Goal: Task Accomplishment & Management: Manage account settings

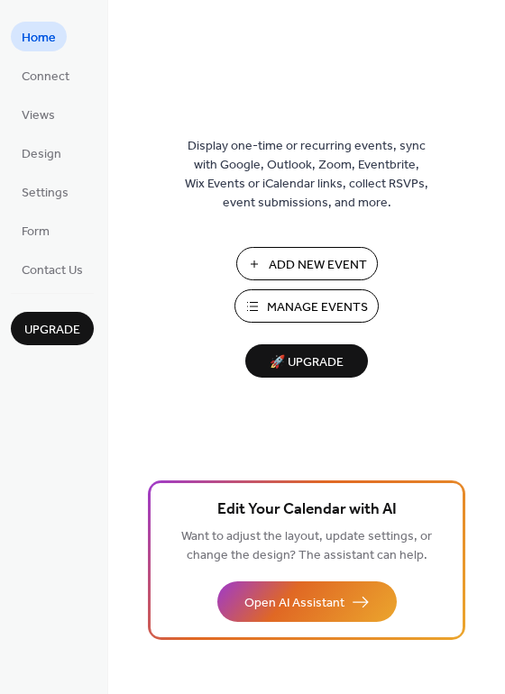
drag, startPoint x: 499, startPoint y: 62, endPoint x: 509, endPoint y: 93, distance: 32.2
click at [504, 93] on html "Home Connect Views Design Settings Form Contact Us Upgrade Home Upgrade Display…" at bounding box center [252, 347] width 505 height 694
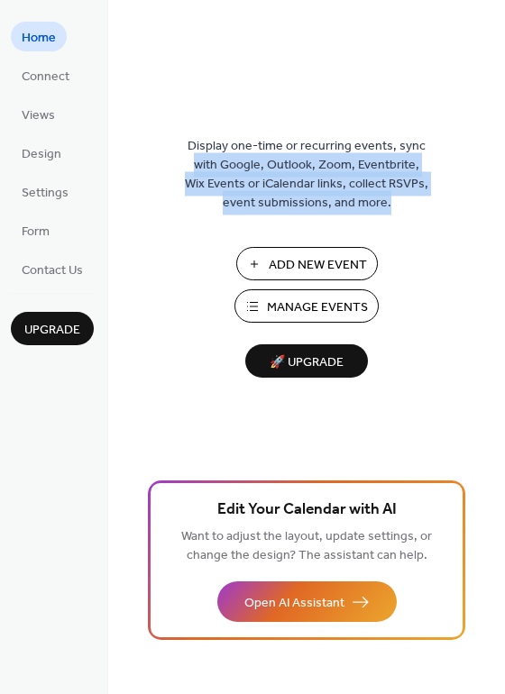
drag, startPoint x: 497, startPoint y: 119, endPoint x: 494, endPoint y: 195, distance: 76.7
click at [494, 195] on div "Display one-time or recurring events, sync with Google, Outlook, Zoom, Eventbri…" at bounding box center [306, 376] width 396 height 635
click at [438, 99] on div "Display one-time or recurring events, sync with Google, Outlook, Zoom, Eventbri…" at bounding box center [306, 376] width 396 height 635
click at [437, 47] on div "Display one-time or recurring events, sync with Google, Outlook, Zoom, Eventbri…" at bounding box center [306, 347] width 396 height 694
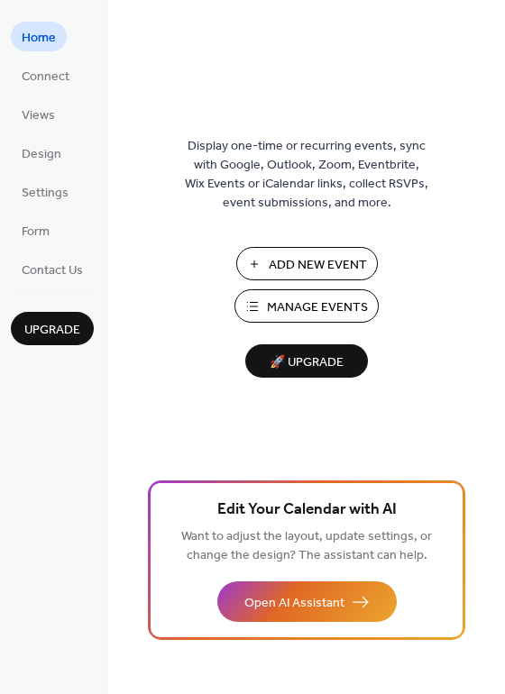
click at [175, 215] on div "Display one-time or recurring events, sync with Google, Outlook, Zoom, Eventbri…" at bounding box center [306, 376] width 396 height 635
click at [55, 194] on span "Settings" at bounding box center [45, 193] width 47 height 19
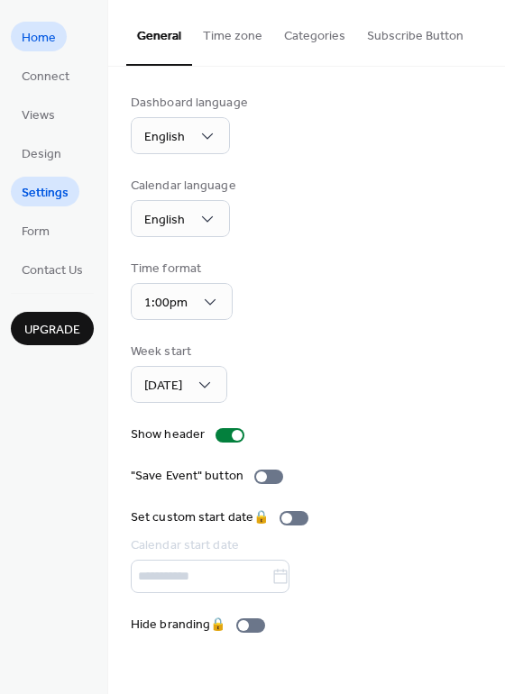
click at [12, 36] on link "Home" at bounding box center [39, 37] width 56 height 30
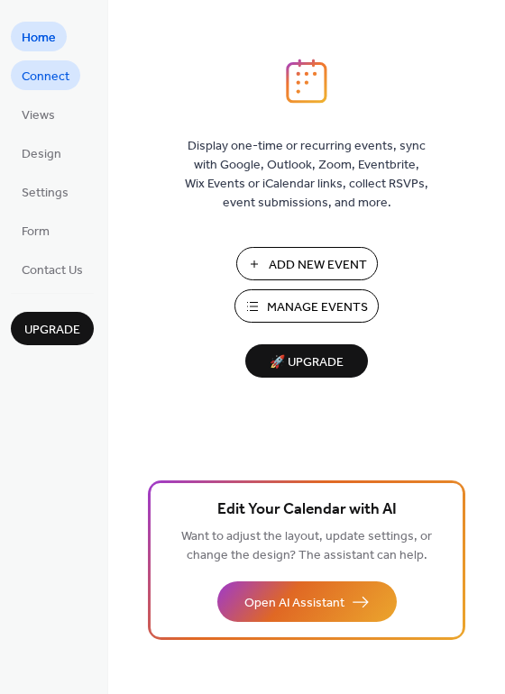
click at [44, 82] on span "Connect" at bounding box center [46, 77] width 48 height 19
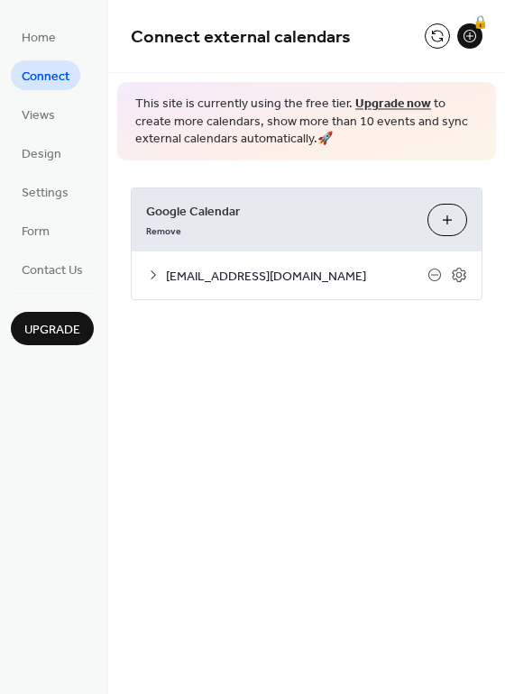
click at [348, 286] on span "[EMAIL_ADDRESS][DOMAIN_NAME]" at bounding box center [296, 276] width 261 height 19
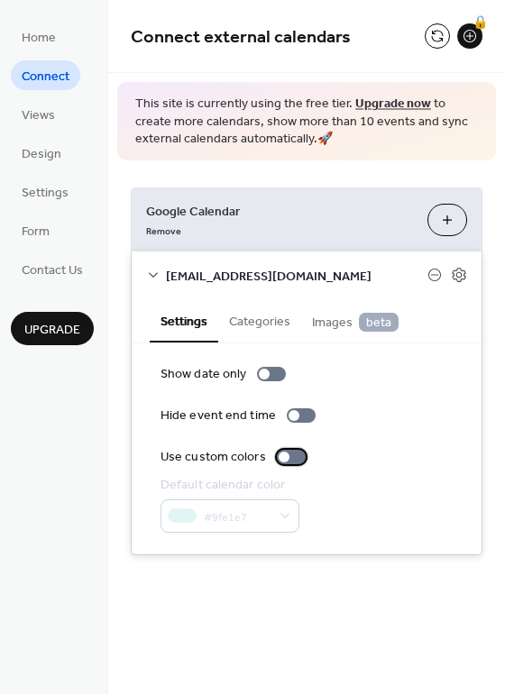
click at [283, 463] on div at bounding box center [291, 457] width 29 height 14
click at [292, 463] on label "Use custom colors" at bounding box center [236, 457] width 152 height 19
click at [282, 454] on div at bounding box center [283, 456] width 11 height 11
click at [295, 451] on div at bounding box center [298, 456] width 11 height 11
click at [288, 458] on div at bounding box center [291, 457] width 29 height 14
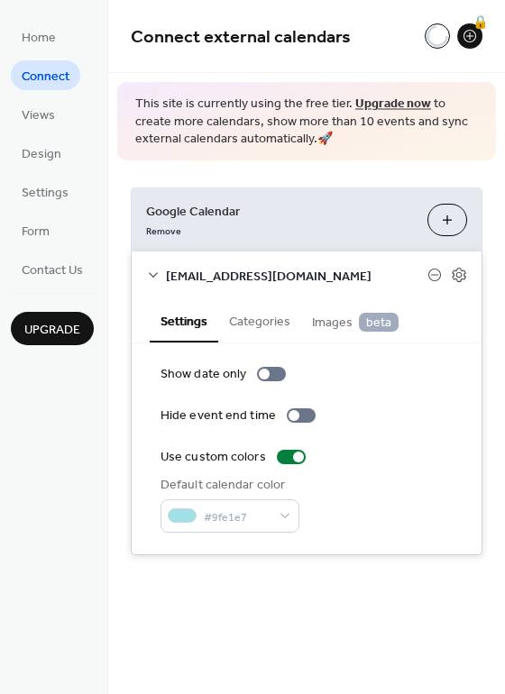
click at [288, 416] on div at bounding box center [293, 415] width 11 height 11
click at [298, 421] on div at bounding box center [300, 415] width 29 height 14
click at [264, 381] on label "Show date only" at bounding box center [226, 374] width 132 height 19
click at [279, 375] on div at bounding box center [278, 373] width 11 height 11
